Goal: Use online tool/utility: Utilize a website feature to perform a specific function

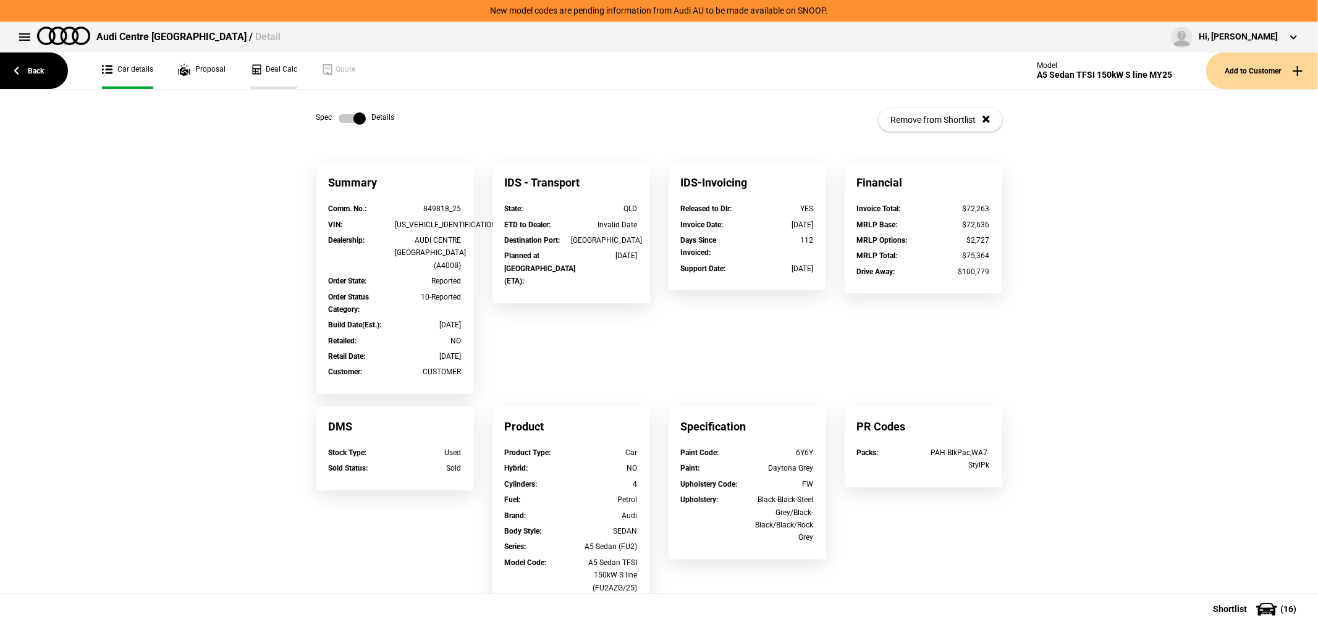
click at [287, 70] on link "Deal Calc" at bounding box center [273, 71] width 47 height 36
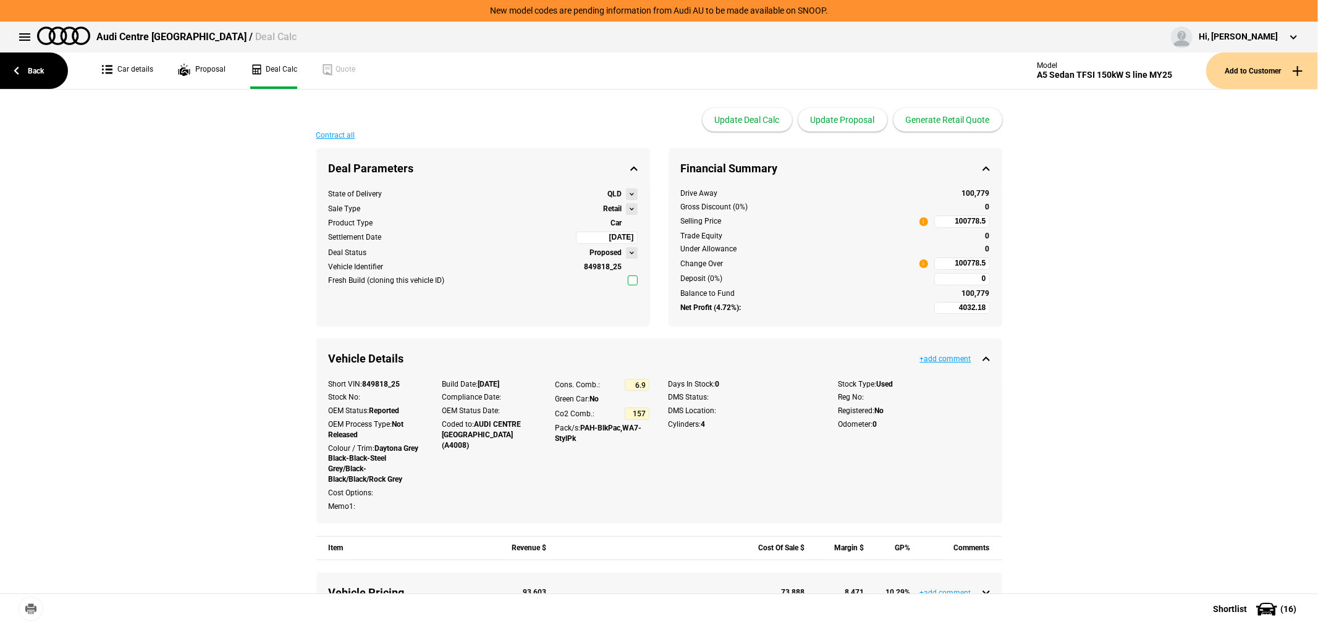
click at [627, 211] on button at bounding box center [632, 209] width 12 height 12
click at [672, 248] on button "FMO" at bounding box center [675, 250] width 97 height 20
type input "-1030.73"
type input "82288.25"
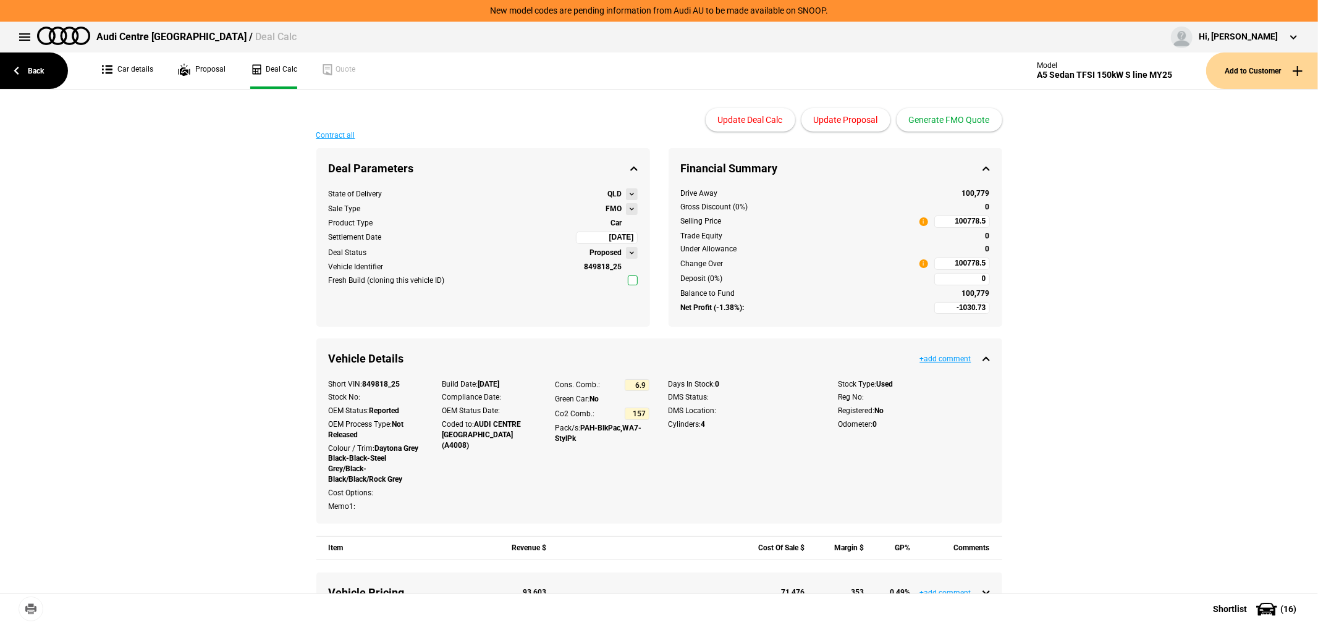
type input "-4085.28"
click at [838, 116] on button "Update Proposal" at bounding box center [846, 119] width 89 height 23
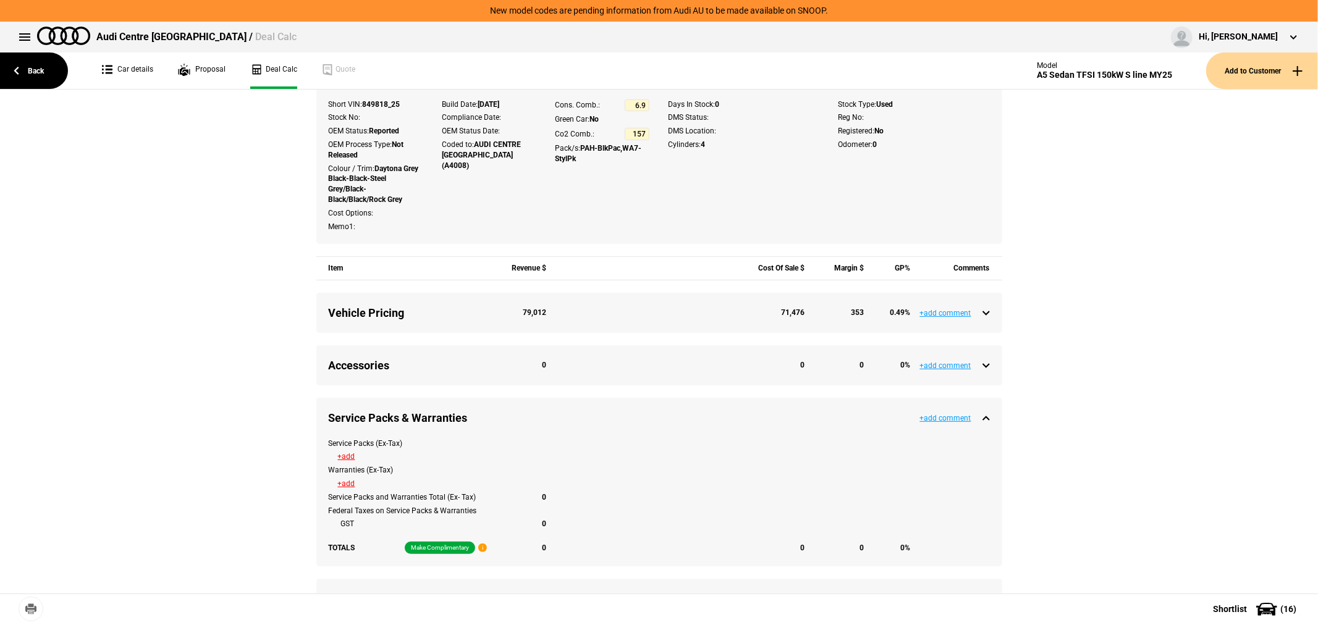
scroll to position [412, 0]
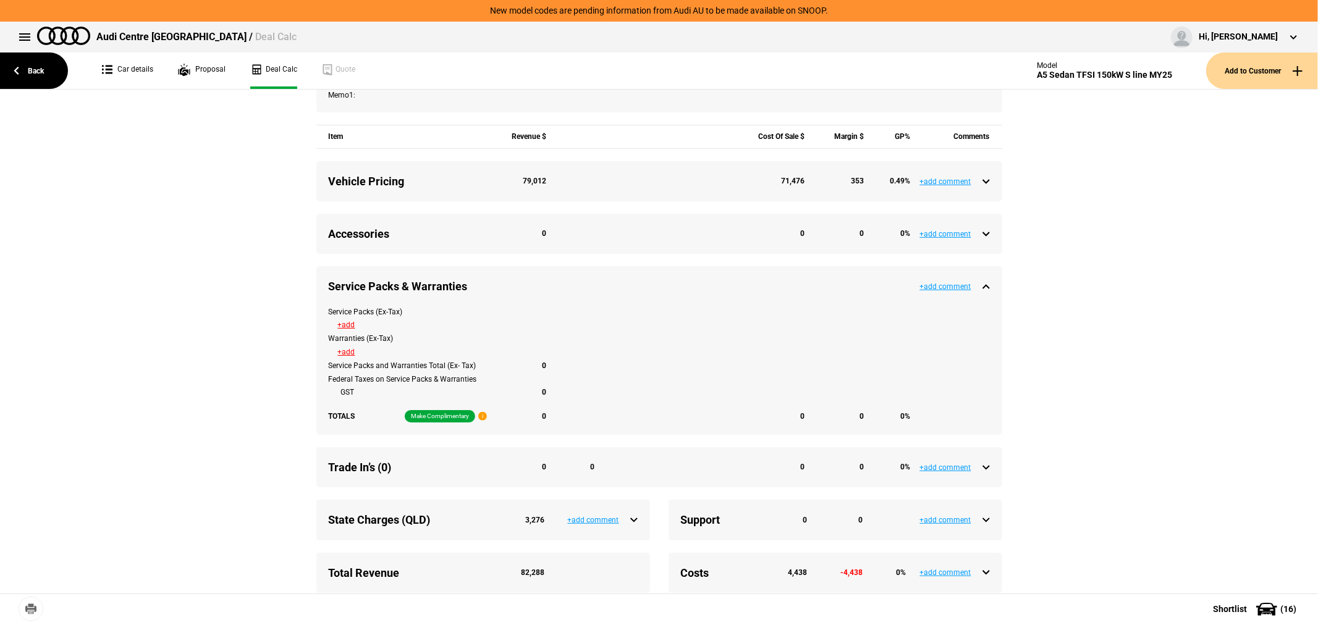
click at [979, 181] on div "Vehicle Pricing 79,012 71,476 353 0.49 %" at bounding box center [659, 181] width 661 height 15
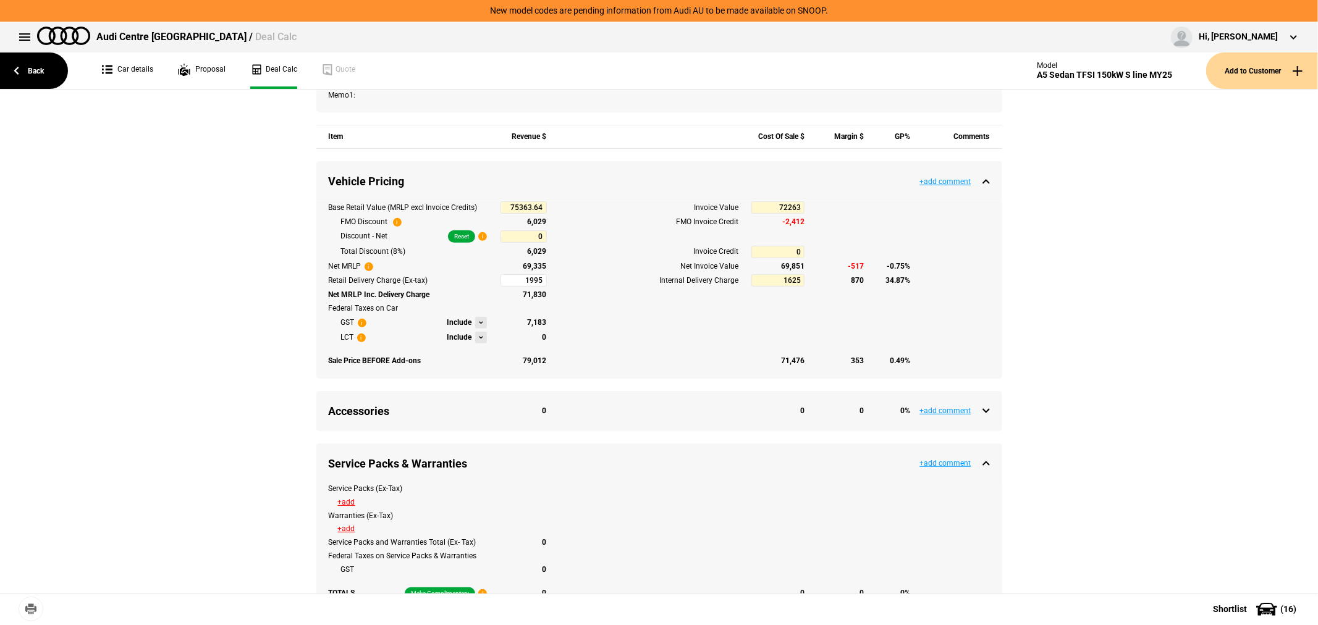
type input "1995"
type input "-4585.28"
type input "81723.25"
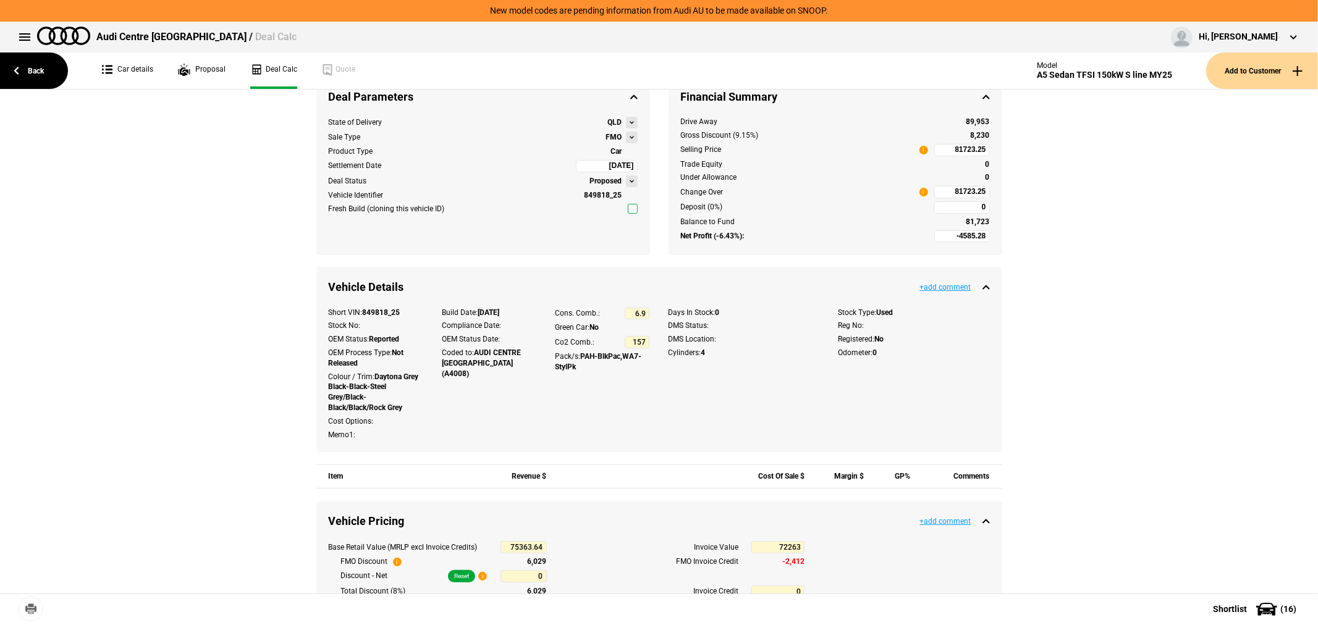
scroll to position [0, 0]
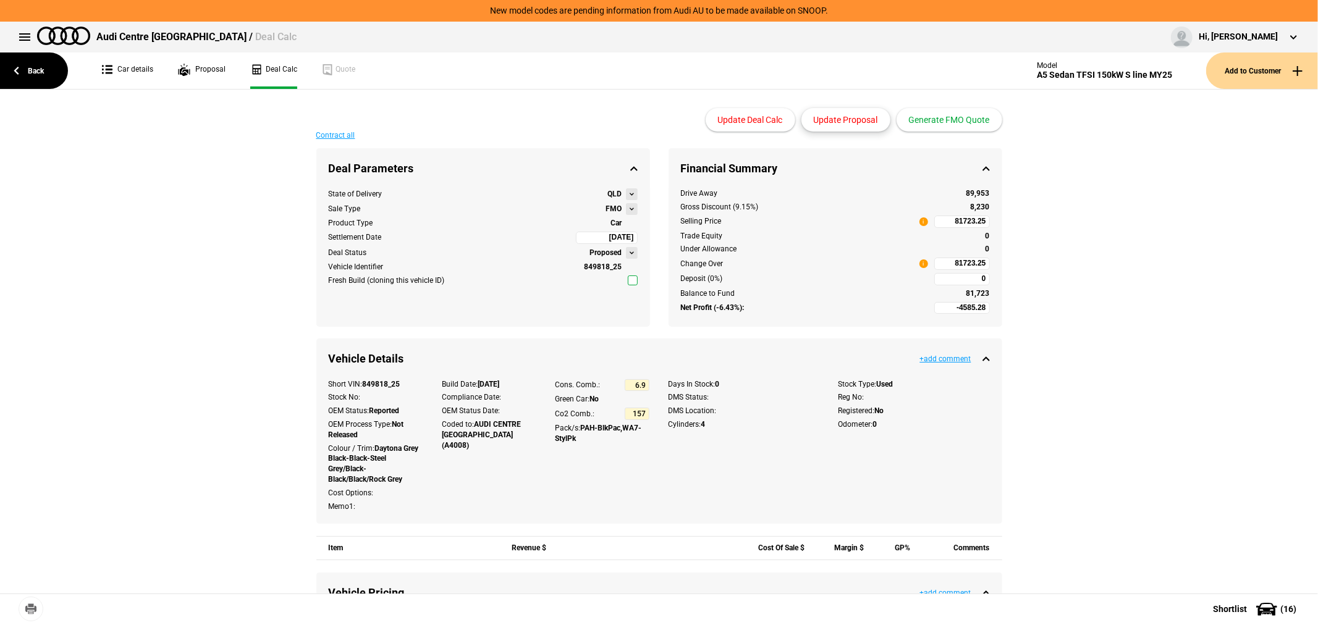
click at [866, 112] on button "Update Proposal" at bounding box center [846, 119] width 89 height 23
